Goal: Task Accomplishment & Management: Complete application form

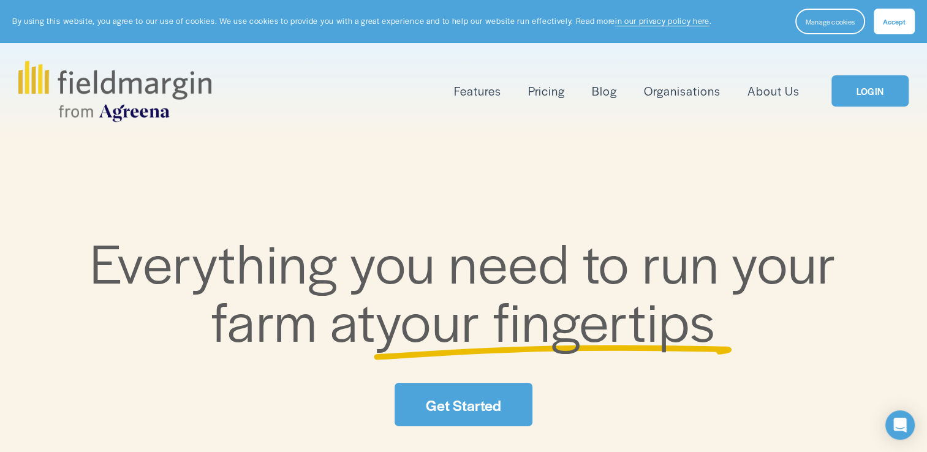
click at [476, 393] on link "Get Started" at bounding box center [463, 404] width 137 height 43
